Goal: Transaction & Acquisition: Subscribe to service/newsletter

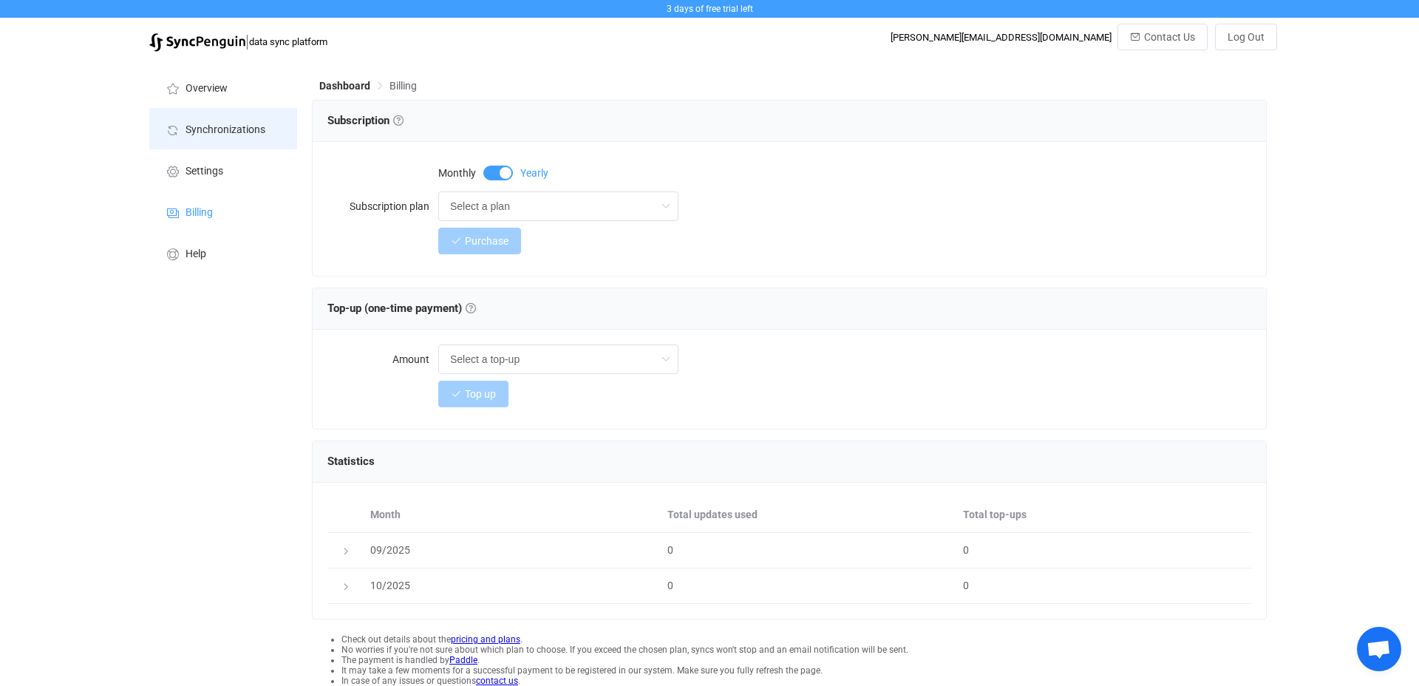
click at [209, 114] on li "Synchronizations" at bounding box center [223, 128] width 148 height 41
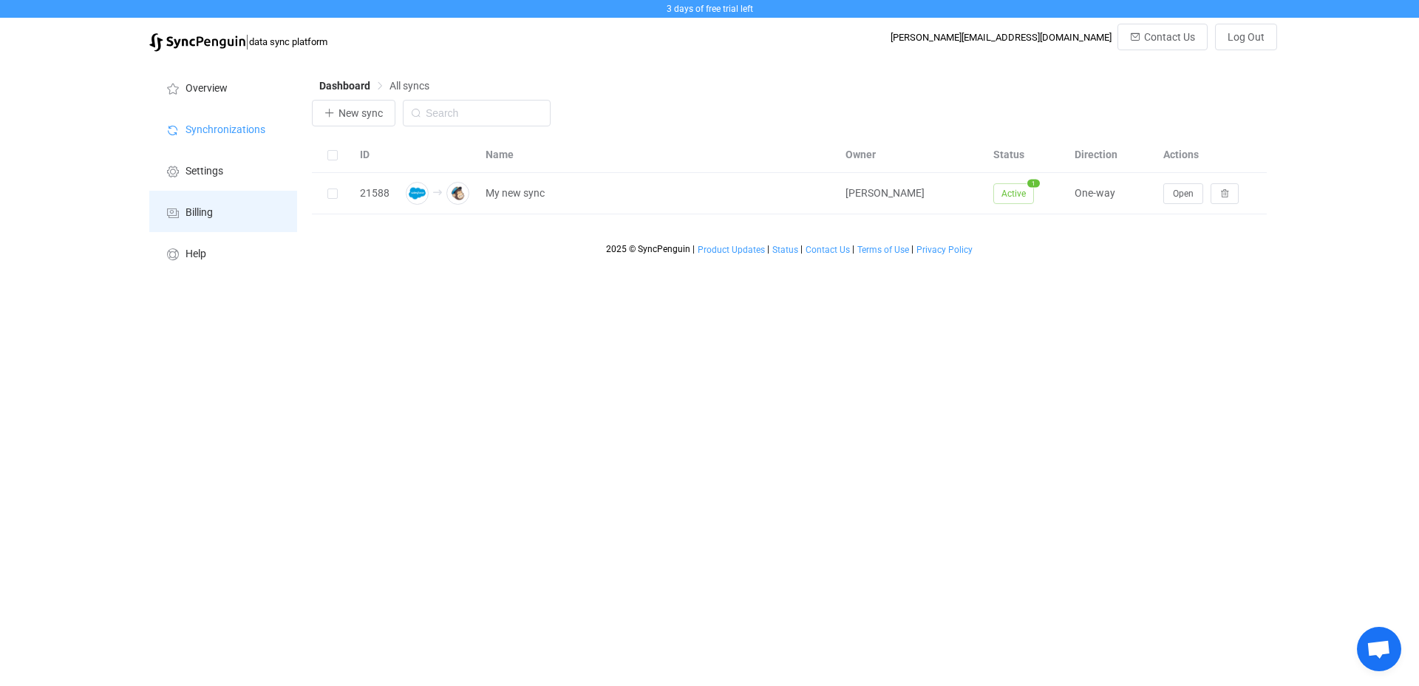
click at [201, 212] on span "Billing" at bounding box center [198, 213] width 27 height 12
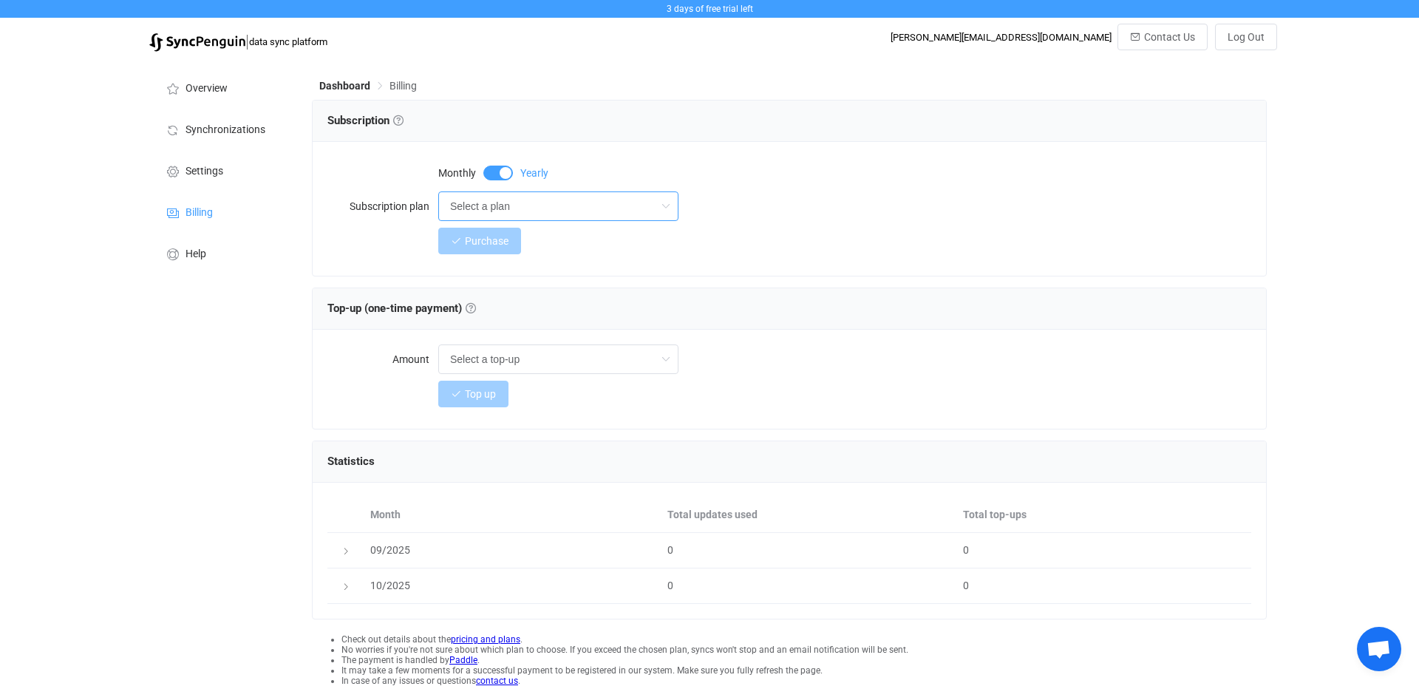
click at [490, 207] on input "Select a plan" at bounding box center [558, 206] width 240 height 30
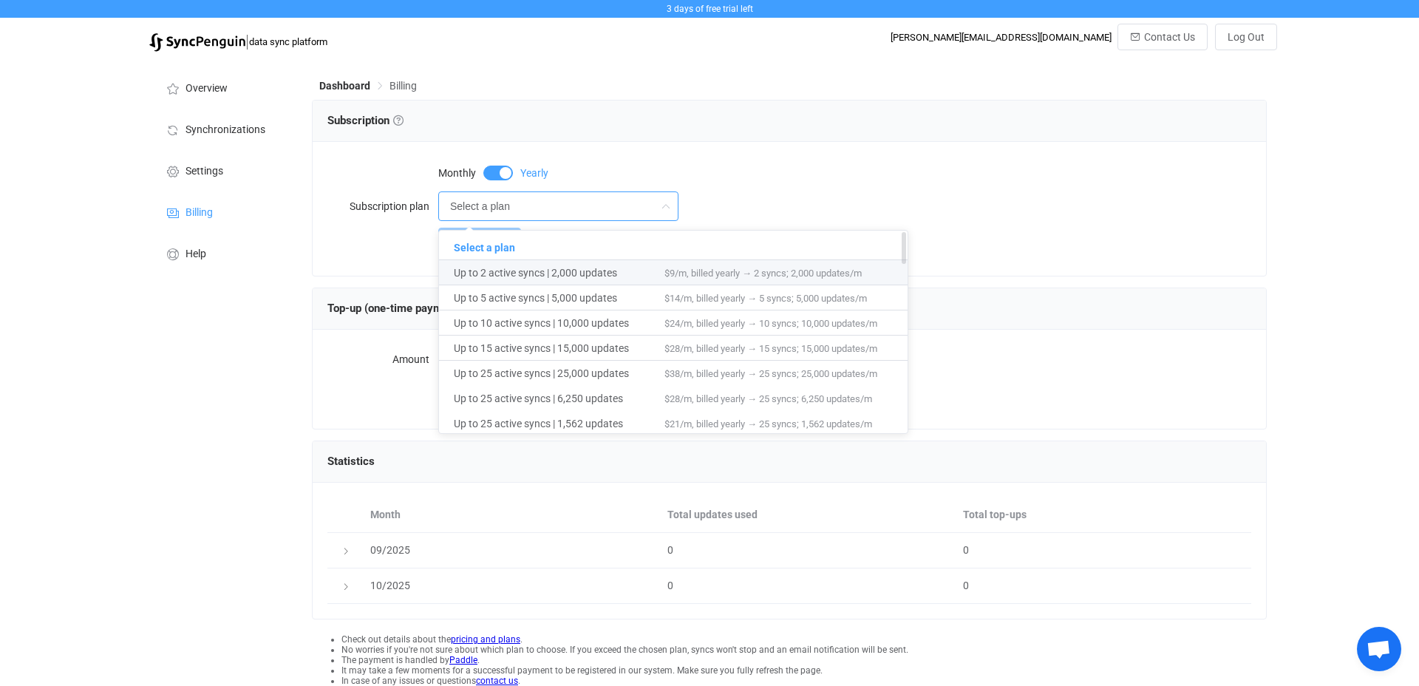
scroll to position [1, 0]
click at [497, 276] on span "Up to 2 active syncs | 2,000 updates" at bounding box center [559, 271] width 211 height 25
type input "Up to 2 active syncs | 2,000 updates"
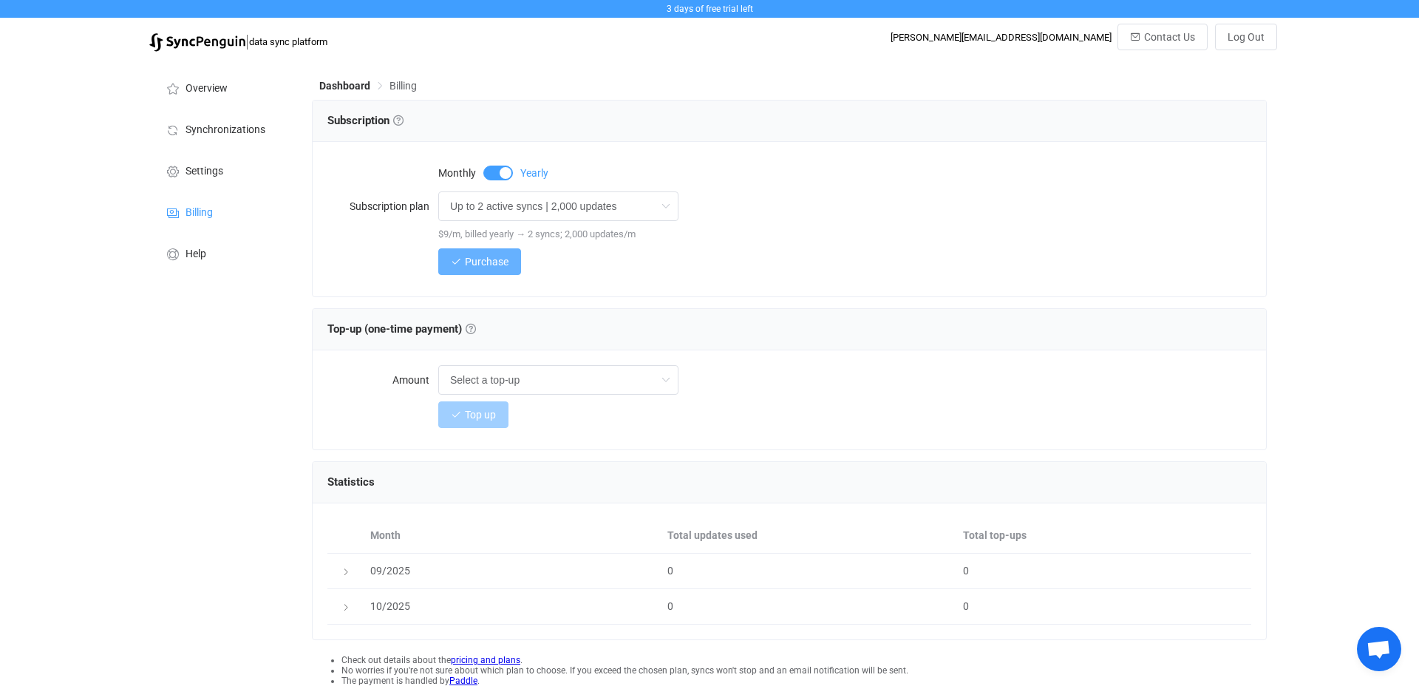
click at [502, 262] on span "Purchase" at bounding box center [487, 262] width 44 height 12
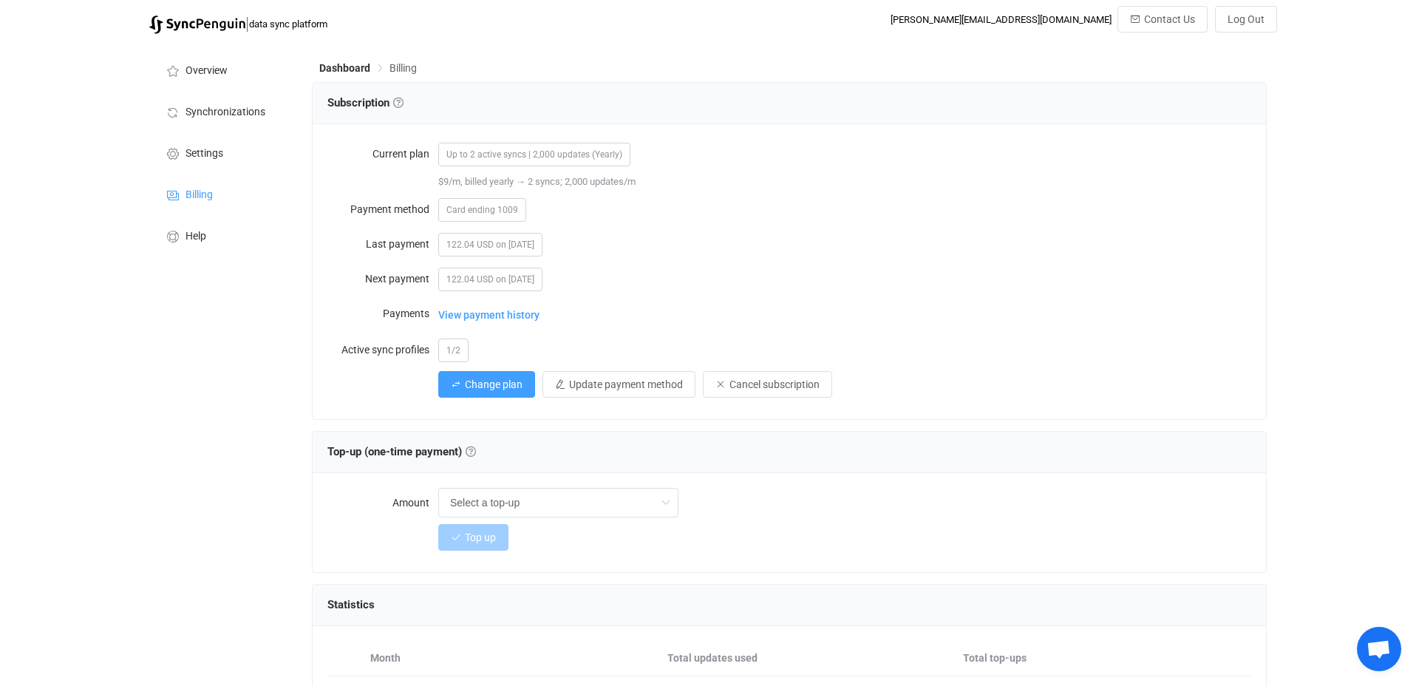
scroll to position [1, 0]
